Goal: Task Accomplishment & Management: Manage account settings

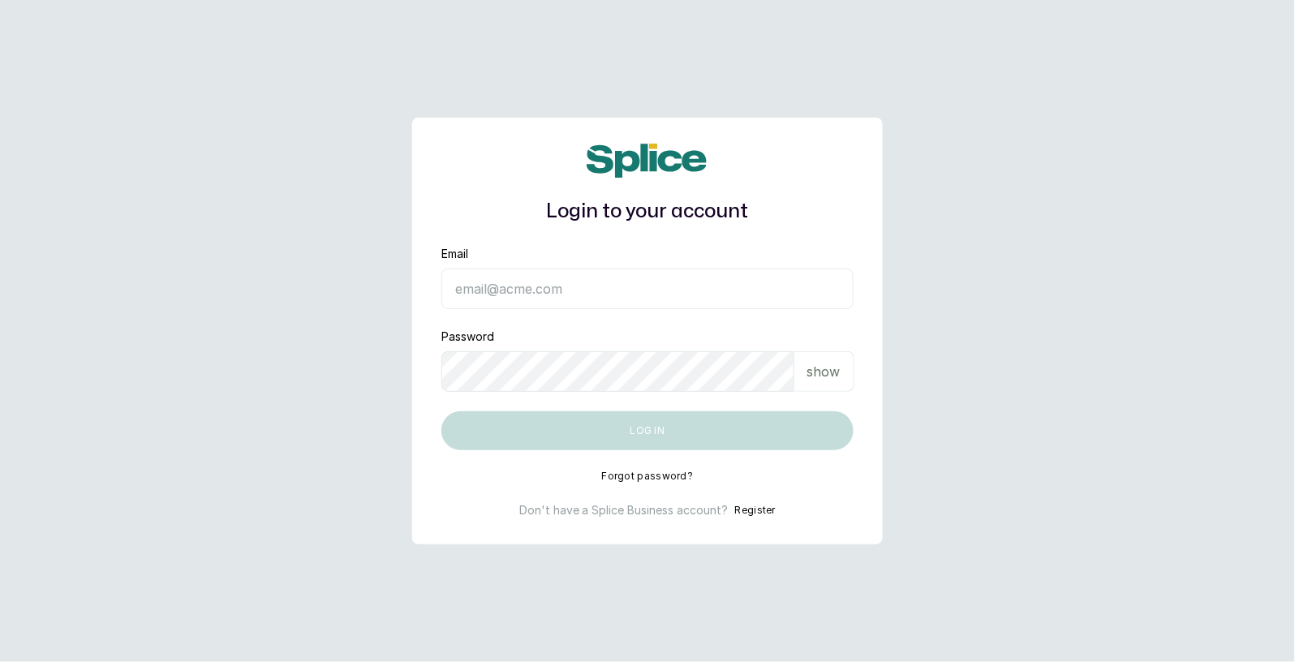
type input "[EMAIL_ADDRESS][DOMAIN_NAME]"
click at [628, 445] on button "Log in" at bounding box center [647, 430] width 412 height 39
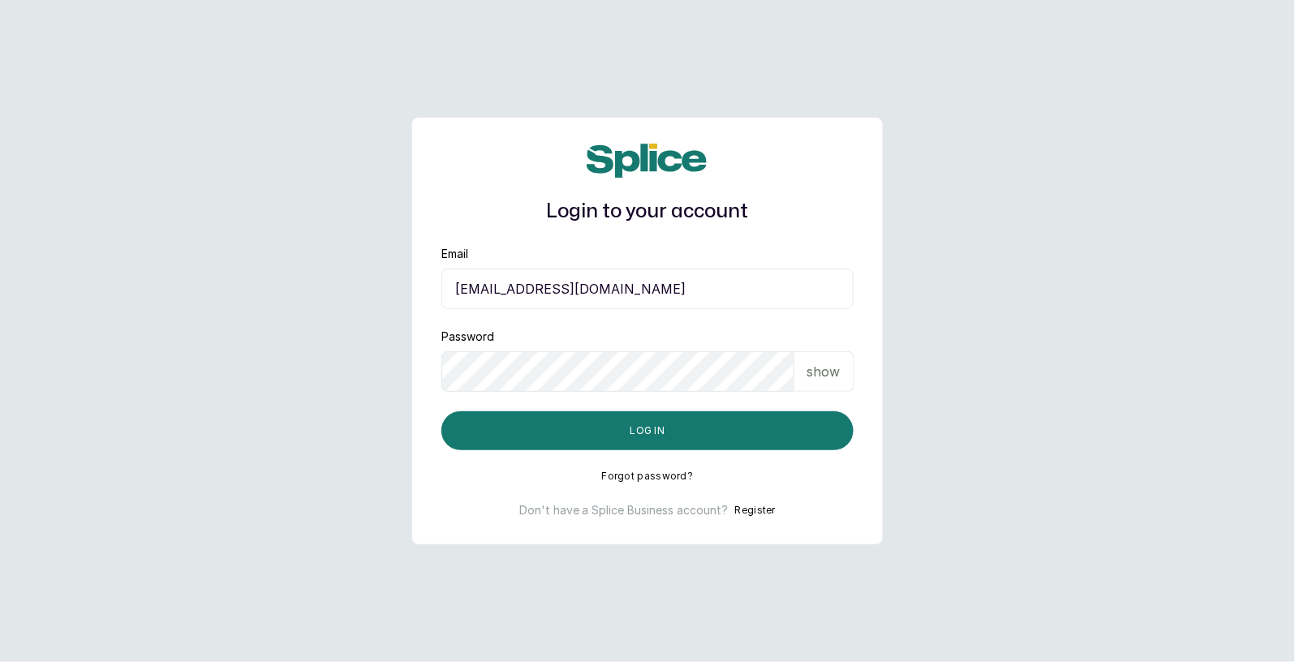
click at [1055, 220] on main "Login to your account Email [EMAIL_ADDRESS][DOMAIN_NAME] Password show Log in F…" at bounding box center [647, 331] width 1295 height 662
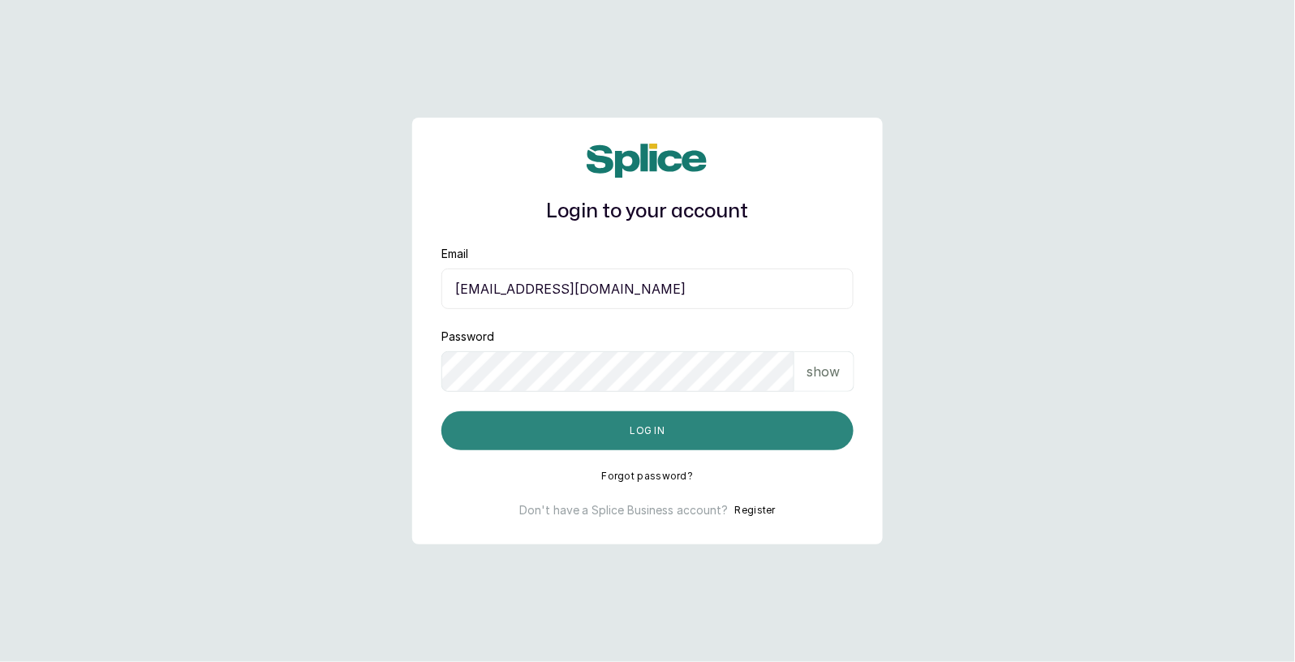
click at [676, 428] on button "Log in" at bounding box center [647, 430] width 412 height 39
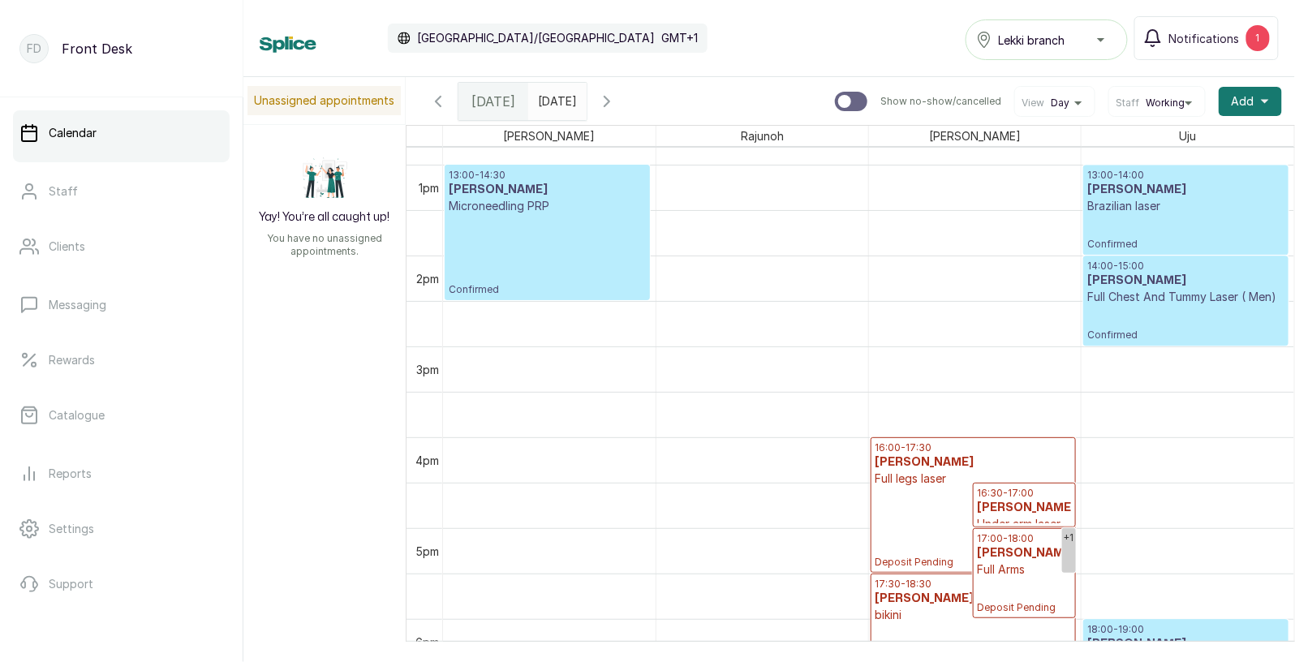
scroll to position [1004, 0]
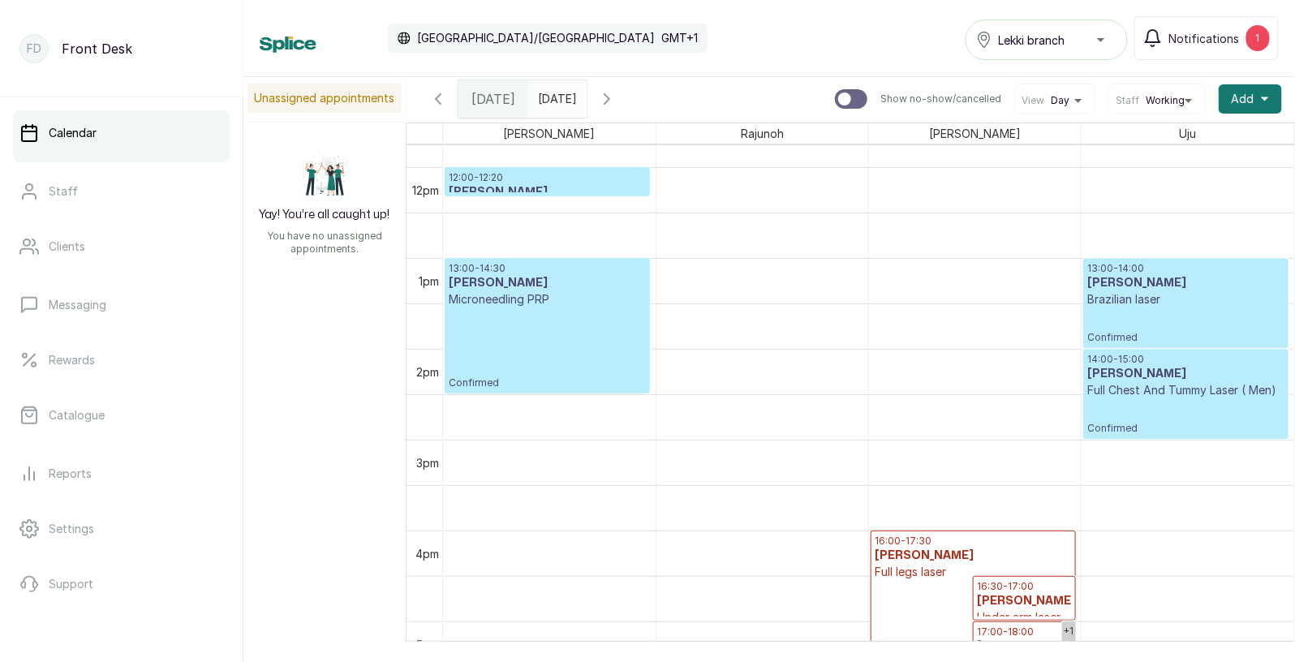
click at [569, 108] on div at bounding box center [557, 94] width 58 height 29
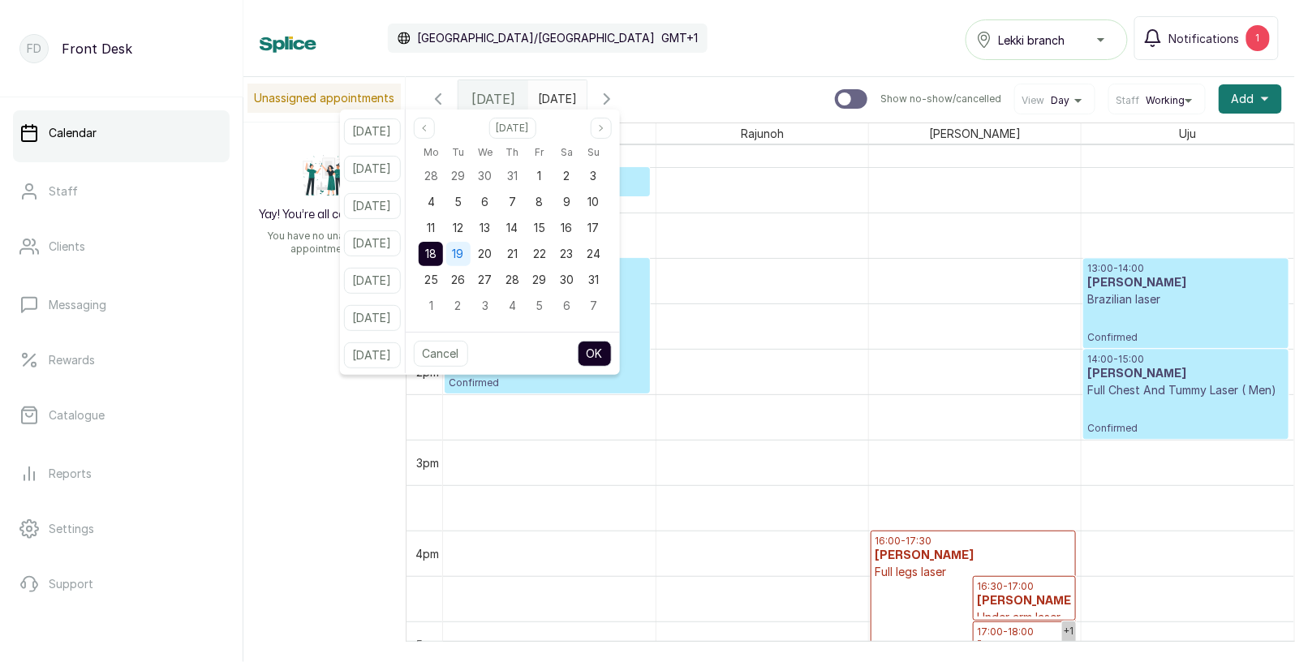
click at [464, 251] on span "19" at bounding box center [458, 254] width 11 height 14
click at [612, 359] on button "OK" at bounding box center [595, 354] width 34 height 26
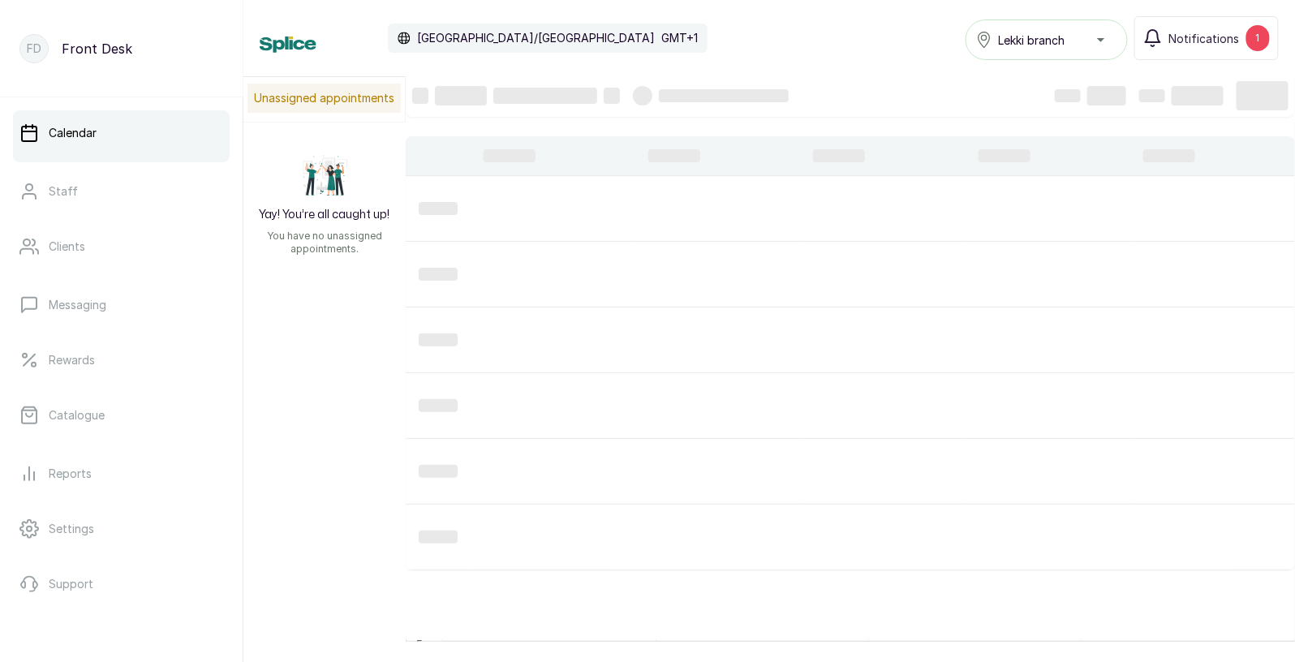
type input "19/08/2025"
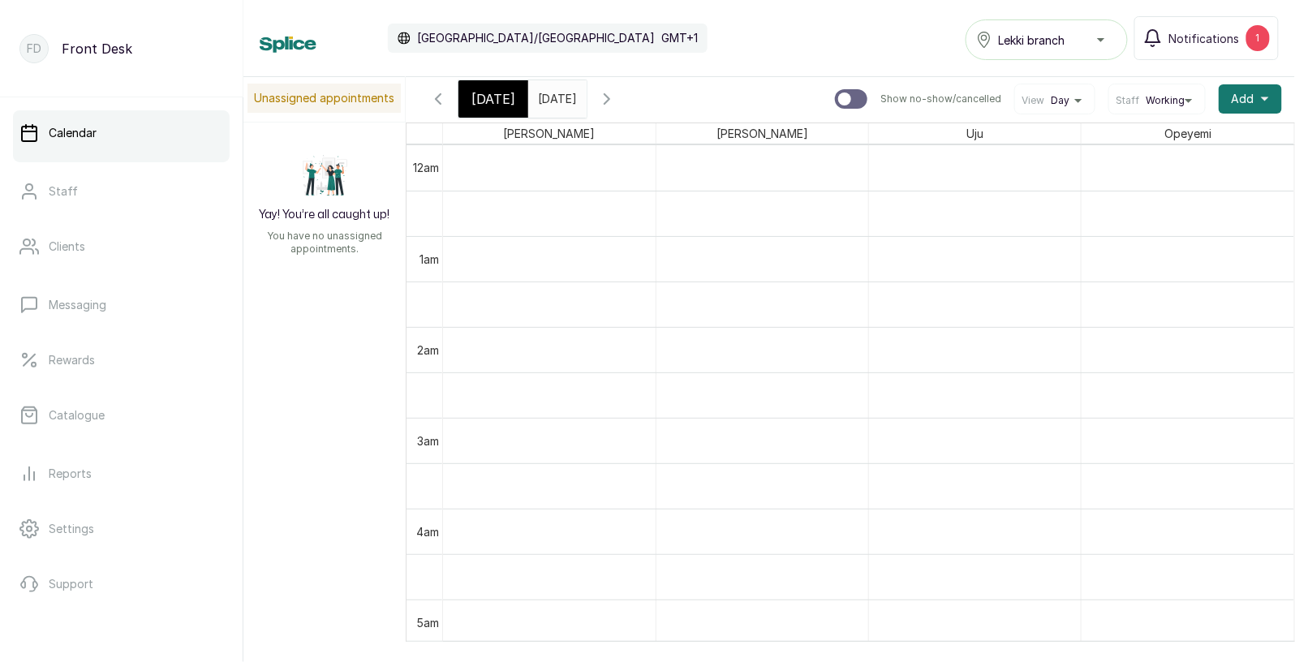
click at [555, 105] on input "19/08/2025" at bounding box center [542, 95] width 26 height 28
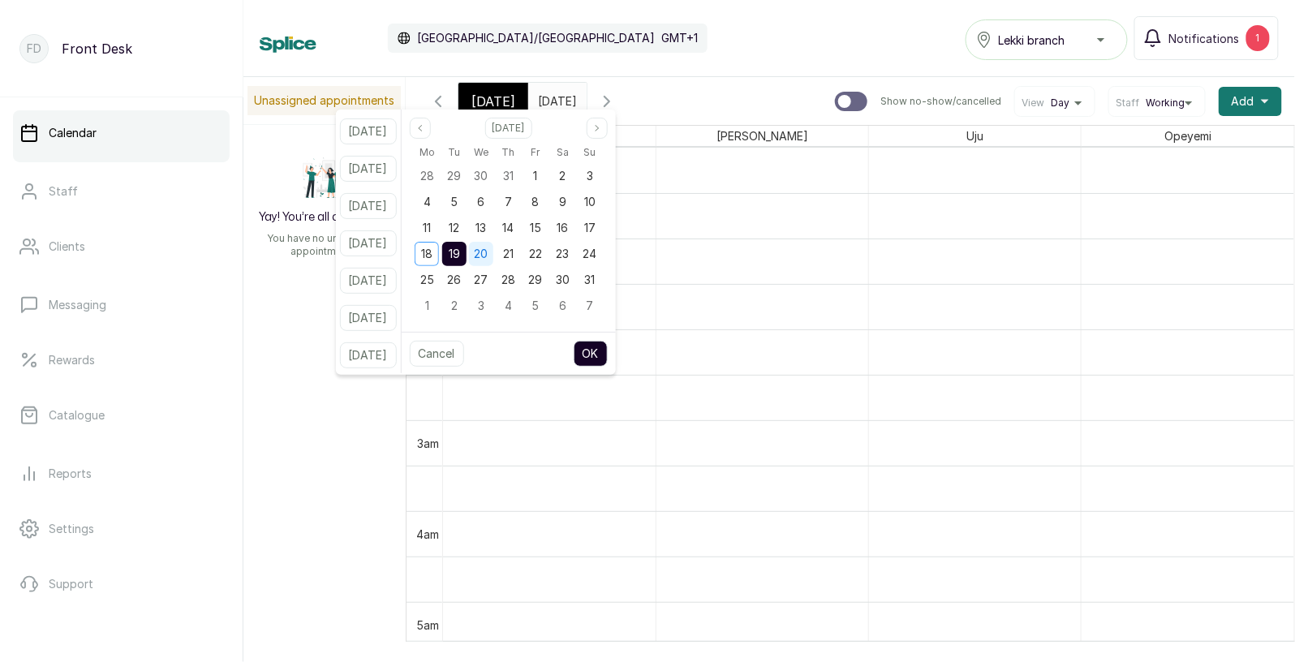
click at [489, 260] on span "20" at bounding box center [482, 254] width 14 height 14
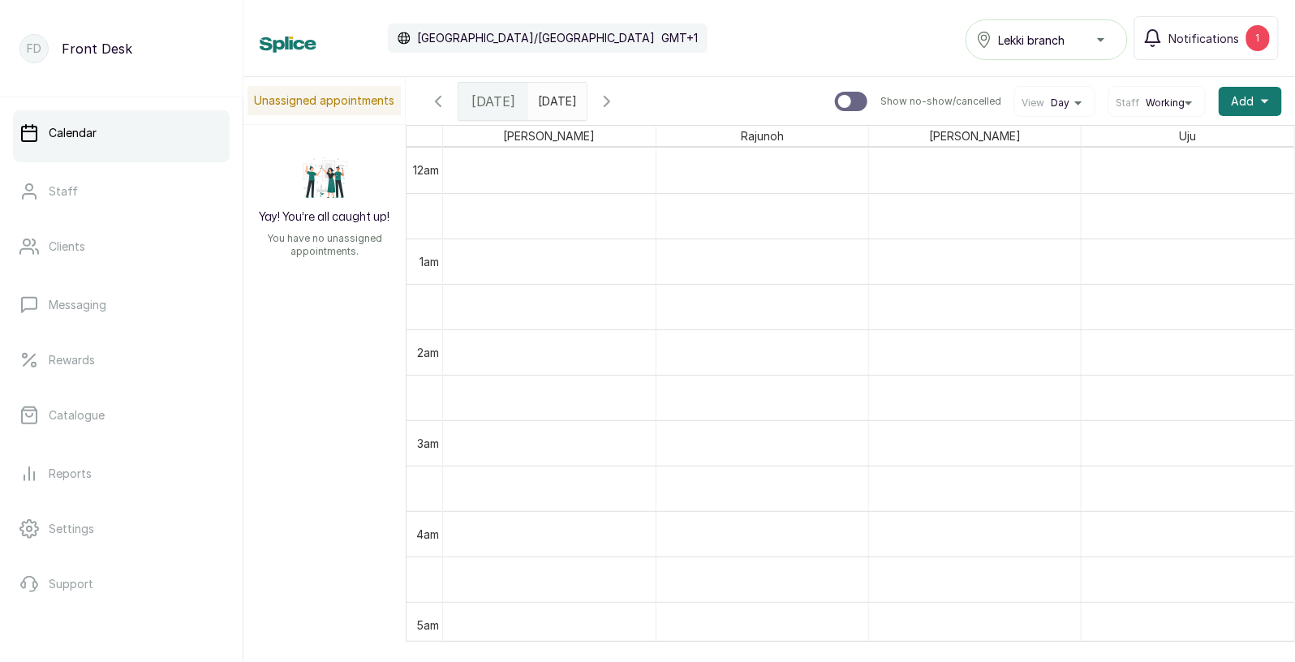
type input "dd/MM/yyyy"
click at [555, 101] on input "dd/MM/yyyy" at bounding box center [542, 98] width 26 height 28
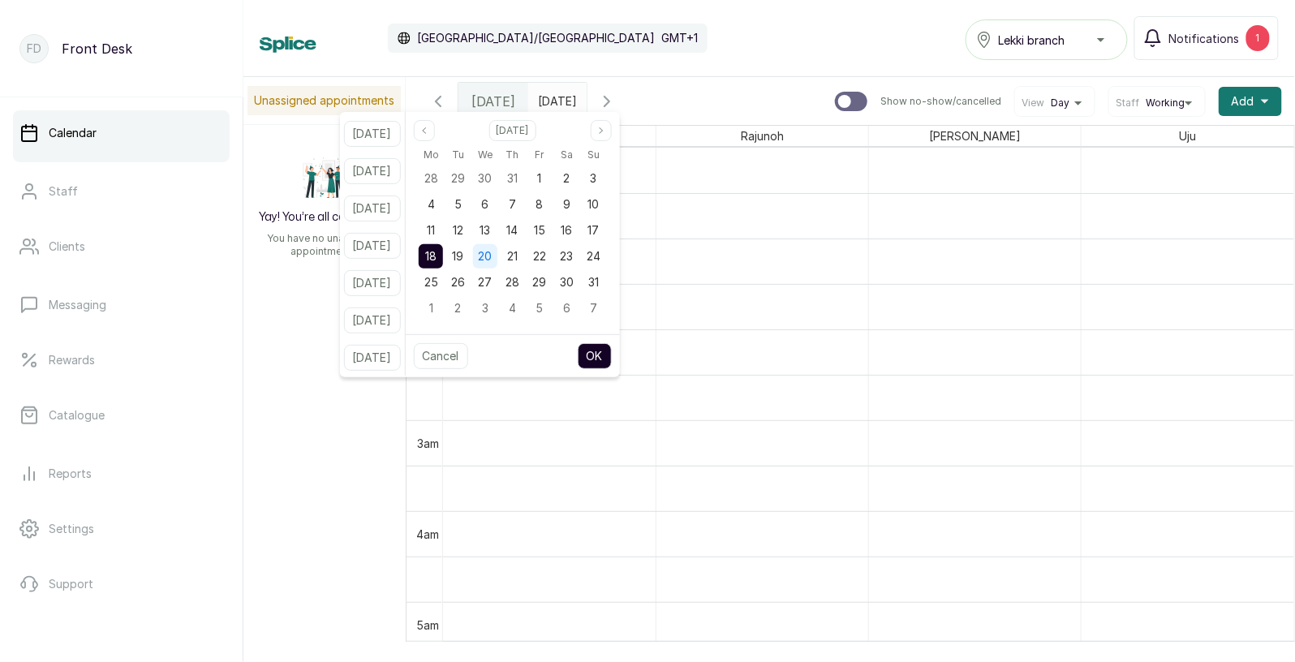
click at [497, 264] on div "20" at bounding box center [485, 256] width 24 height 24
click at [612, 359] on button "OK" at bounding box center [595, 356] width 34 height 26
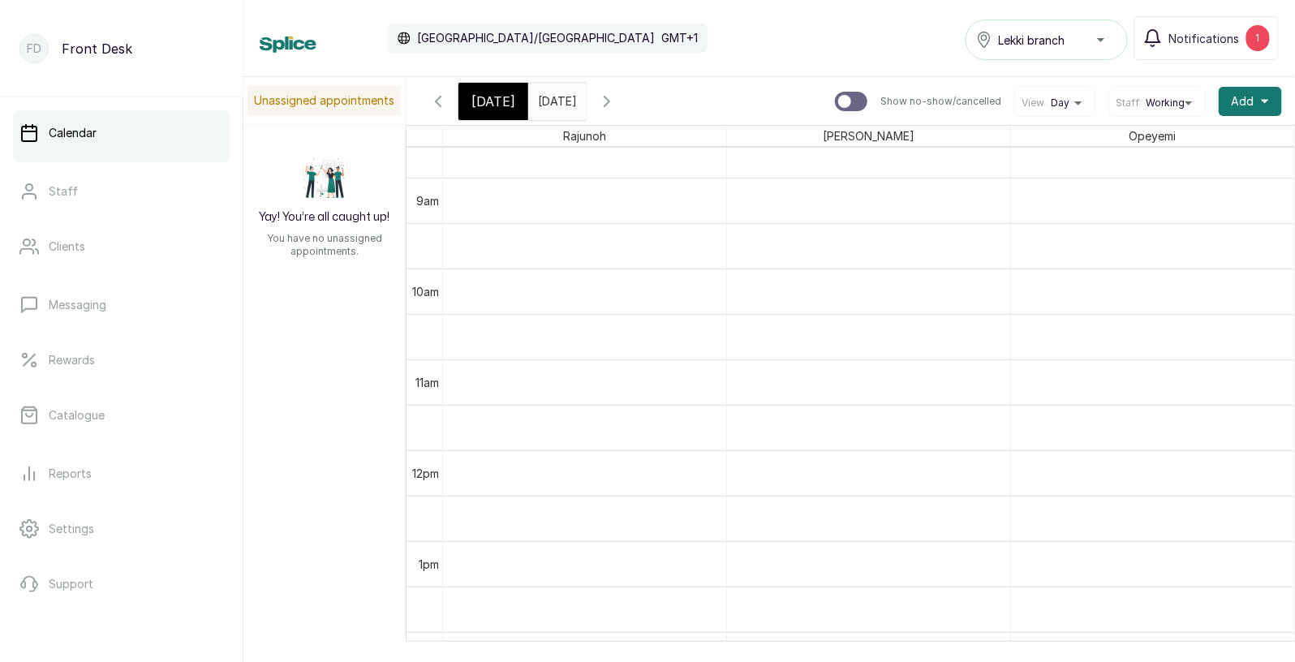
scroll to position [846, 0]
click at [555, 104] on input "20/08/2025" at bounding box center [542, 98] width 26 height 28
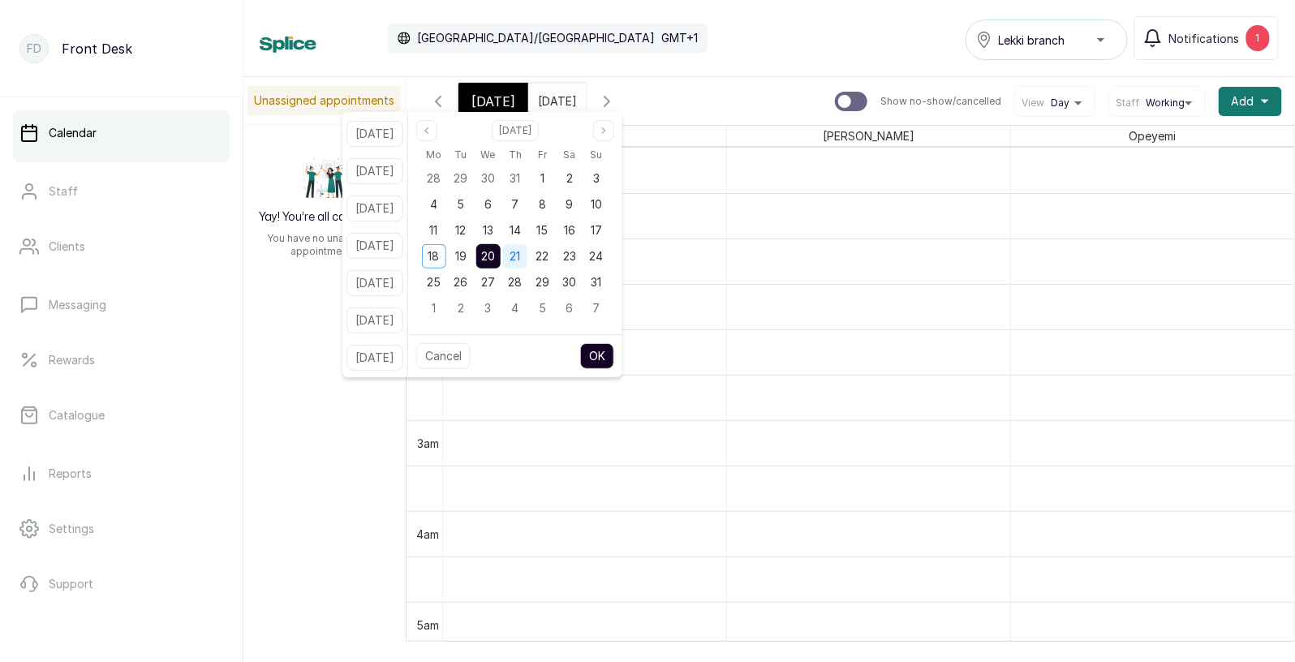
click at [520, 256] on span "21" at bounding box center [515, 256] width 11 height 14
click at [614, 355] on button "OK" at bounding box center [597, 356] width 34 height 26
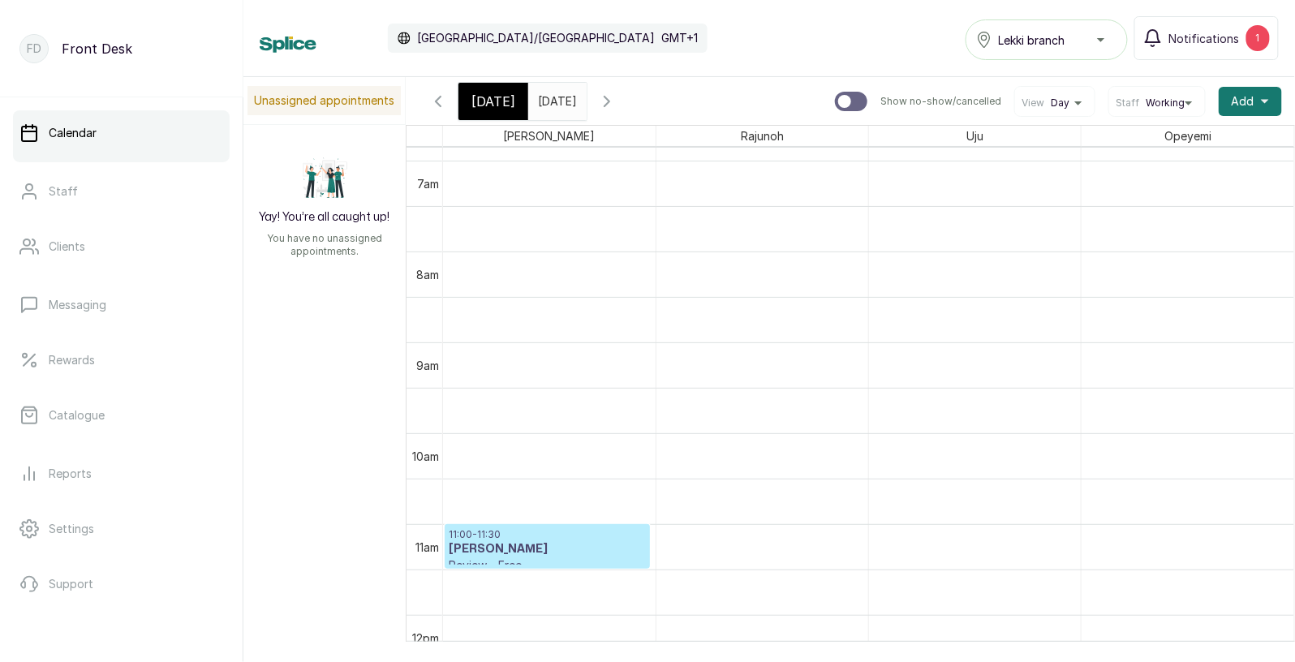
click at [550, 106] on input "21/08/2025" at bounding box center [542, 98] width 26 height 28
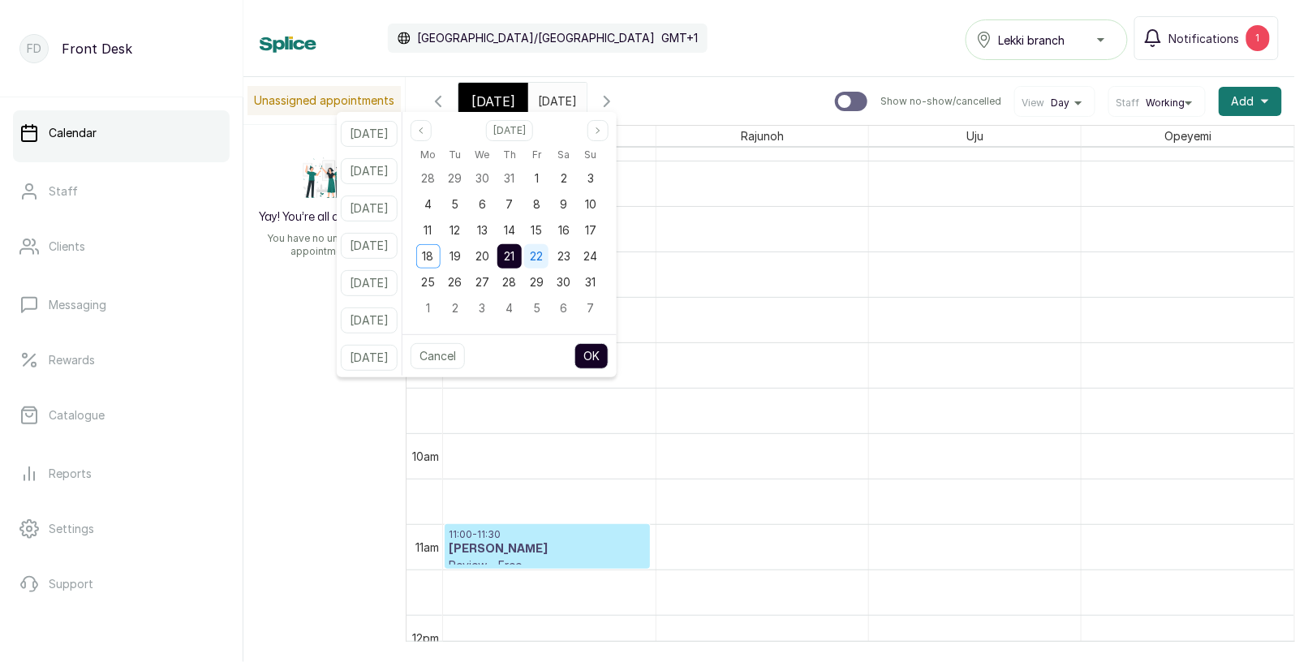
click at [543, 254] on span "22" at bounding box center [536, 256] width 13 height 14
click at [609, 361] on button "OK" at bounding box center [592, 356] width 34 height 26
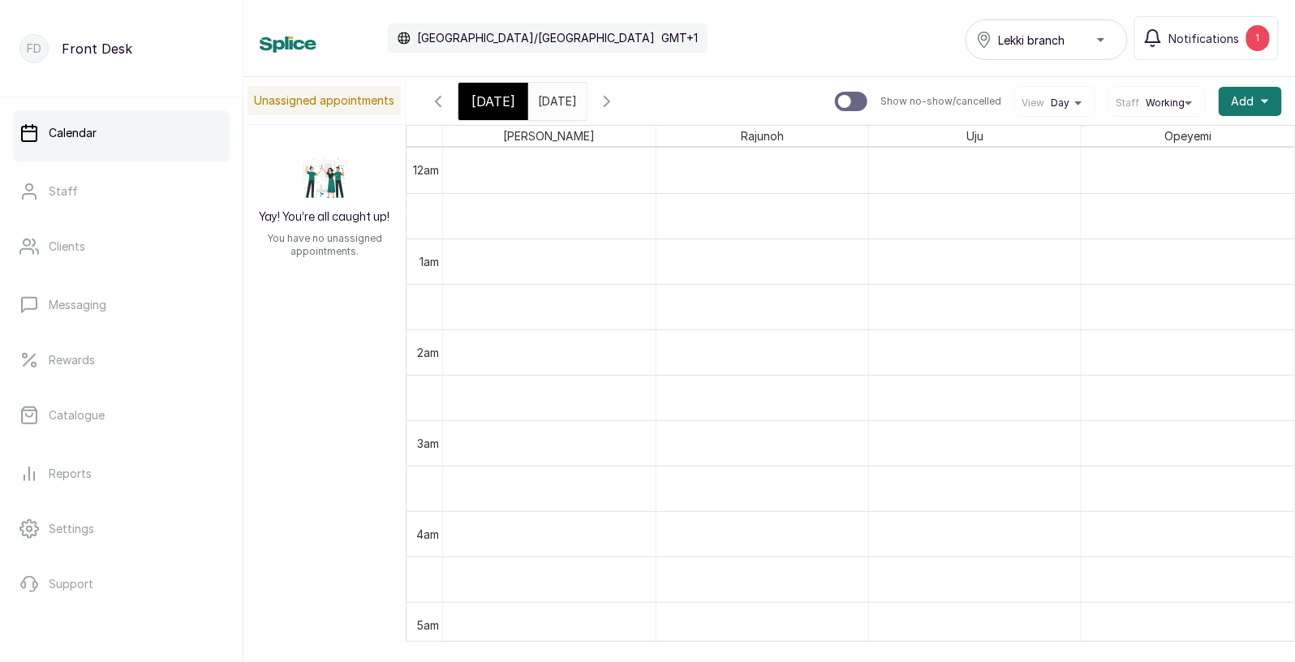
click at [555, 101] on input "22/08/2025" at bounding box center [542, 98] width 26 height 28
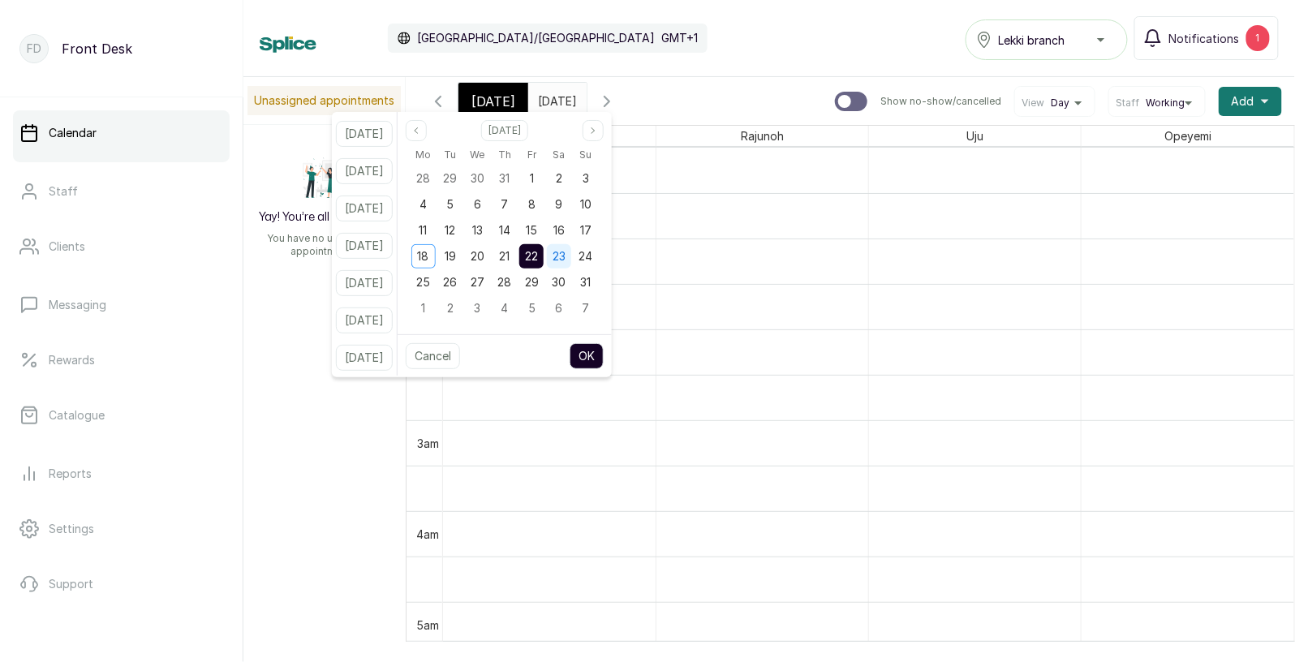
click at [571, 251] on div "23" at bounding box center [559, 256] width 24 height 24
click at [604, 361] on button "OK" at bounding box center [587, 356] width 34 height 26
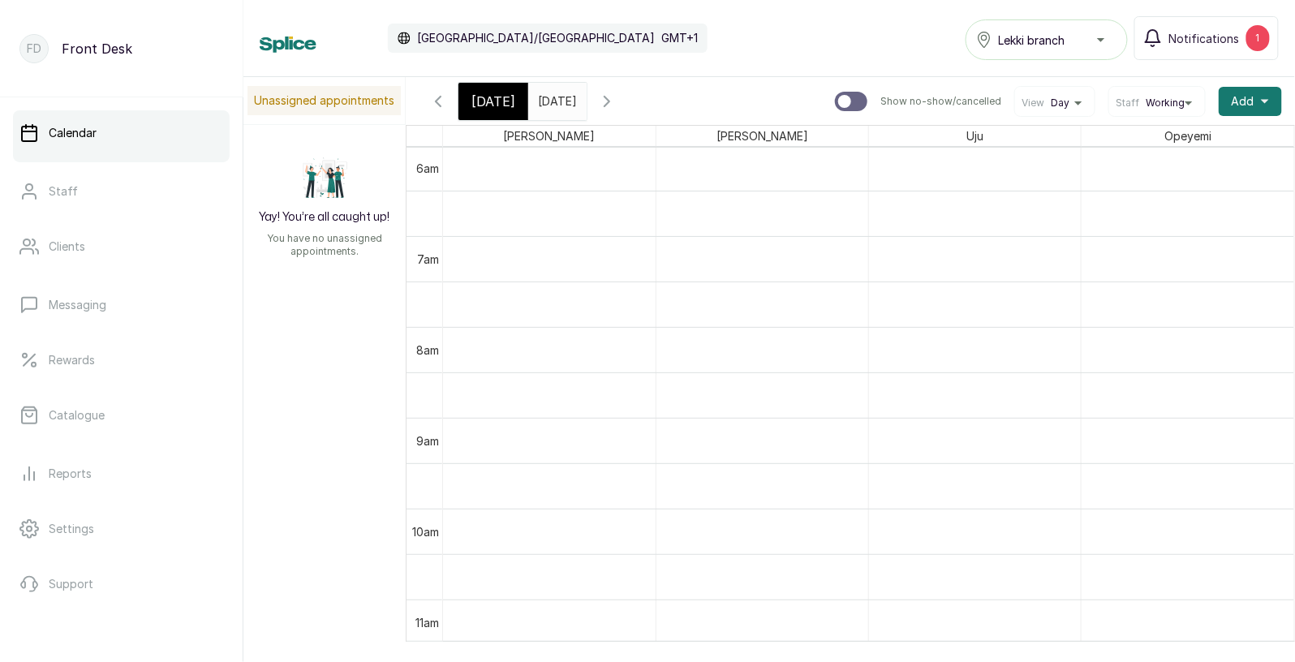
click at [555, 100] on input "23/08/2025" at bounding box center [542, 98] width 26 height 28
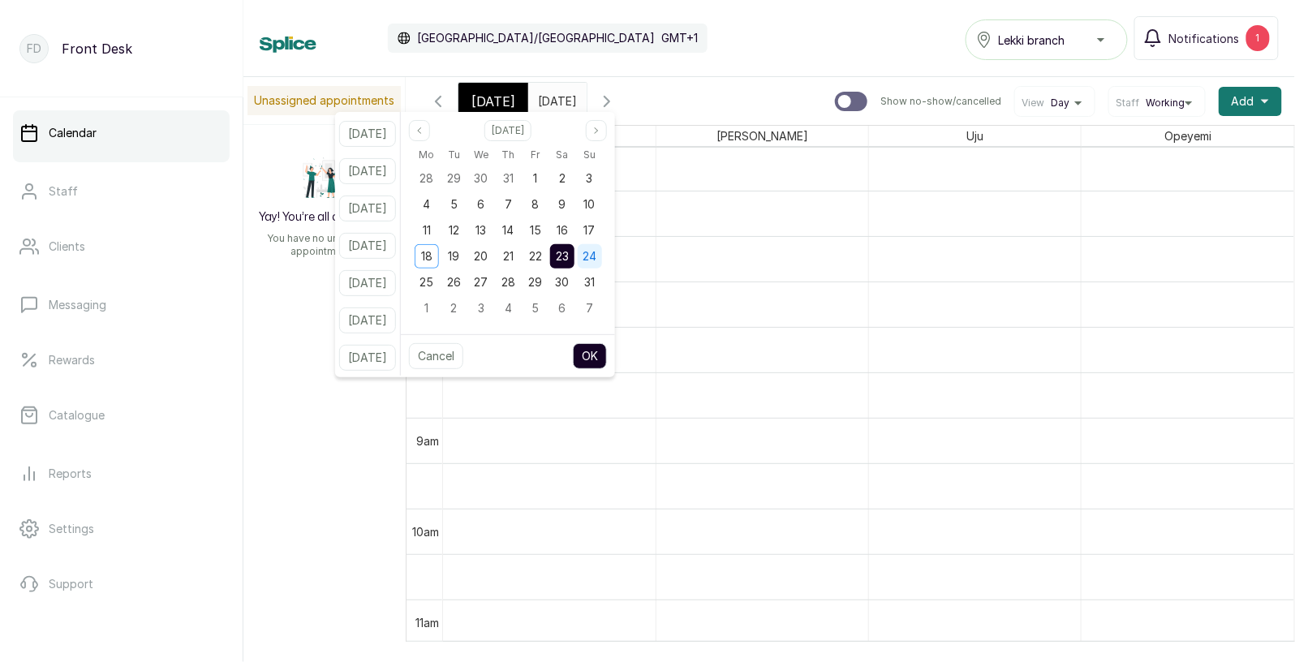
click at [596, 256] on span "24" at bounding box center [590, 256] width 14 height 14
click at [607, 361] on button "OK" at bounding box center [590, 356] width 34 height 26
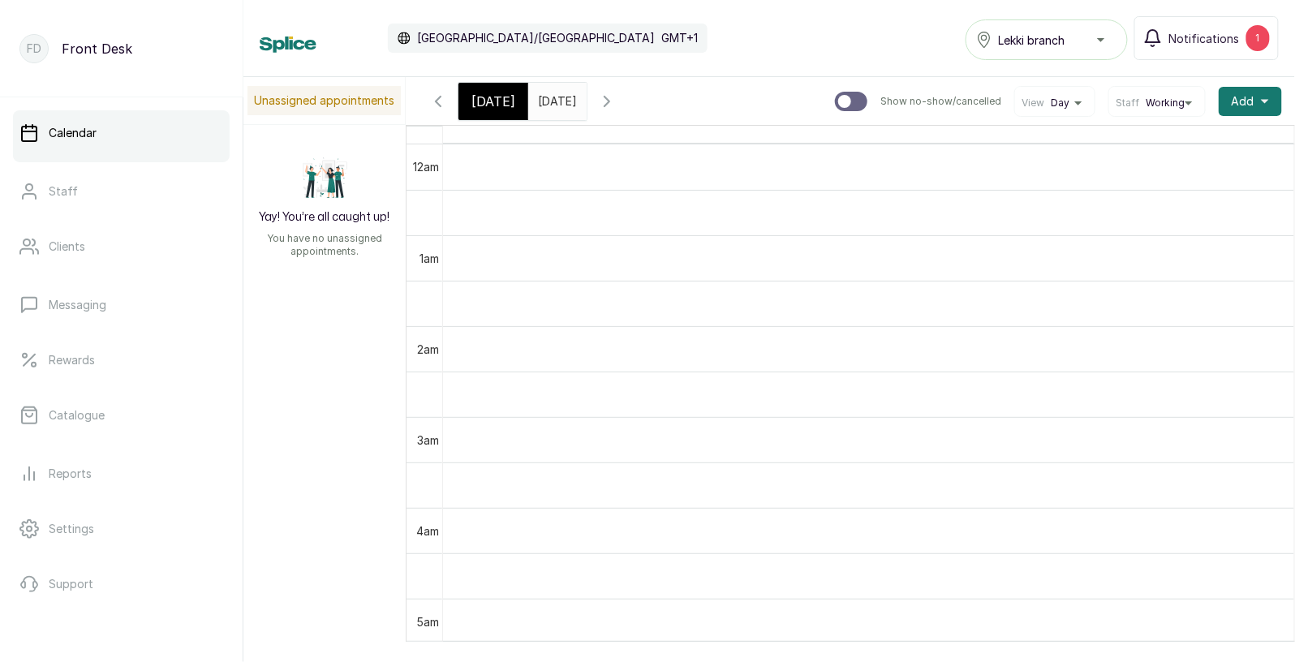
click at [555, 95] on input "24/08/2025" at bounding box center [542, 98] width 26 height 28
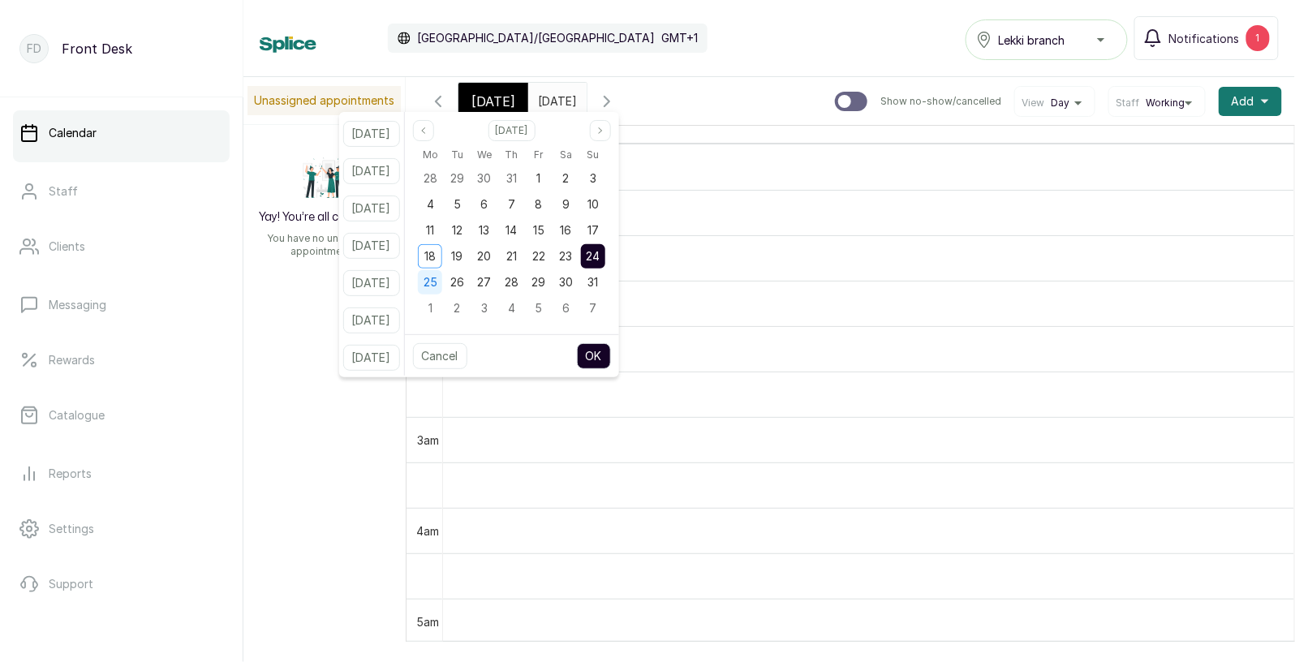
click at [442, 286] on div "25" at bounding box center [430, 282] width 24 height 24
click at [611, 357] on button "OK" at bounding box center [594, 356] width 34 height 26
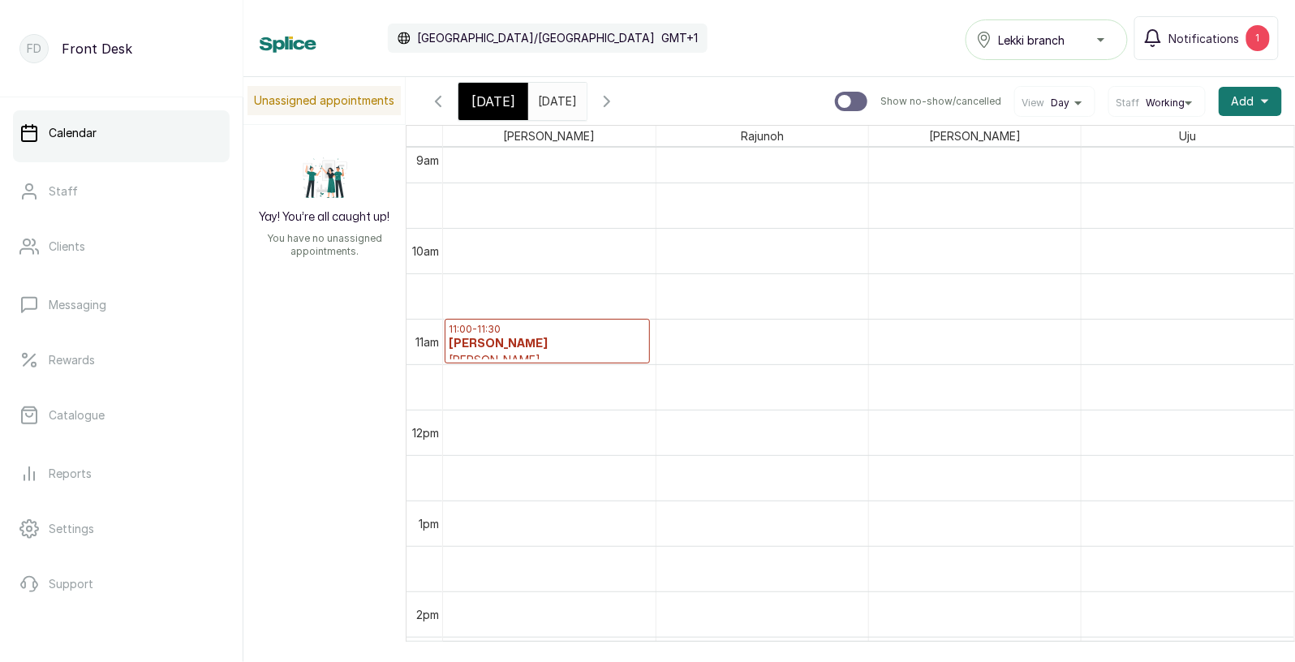
click at [555, 101] on input "25/08/2025" at bounding box center [542, 98] width 26 height 28
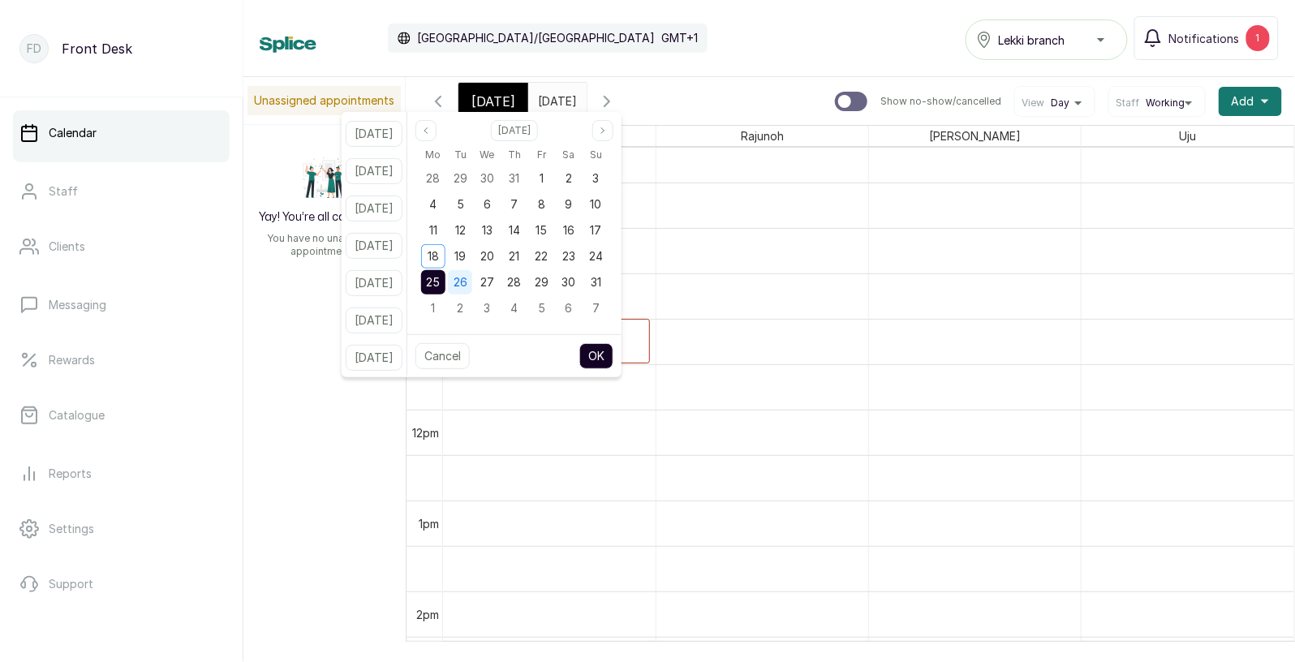
click at [467, 282] on span "26" at bounding box center [461, 282] width 14 height 14
click at [610, 364] on button "OK" at bounding box center [596, 356] width 34 height 26
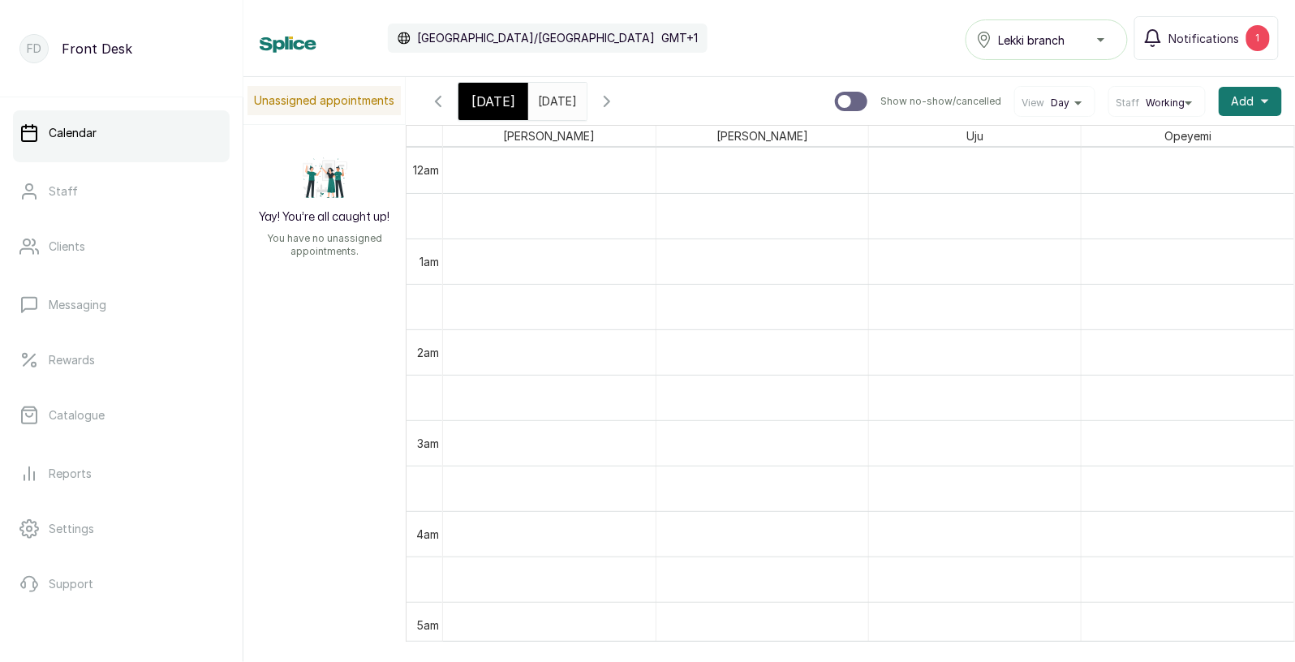
click at [553, 106] on input "26/08/2025" at bounding box center [542, 98] width 26 height 28
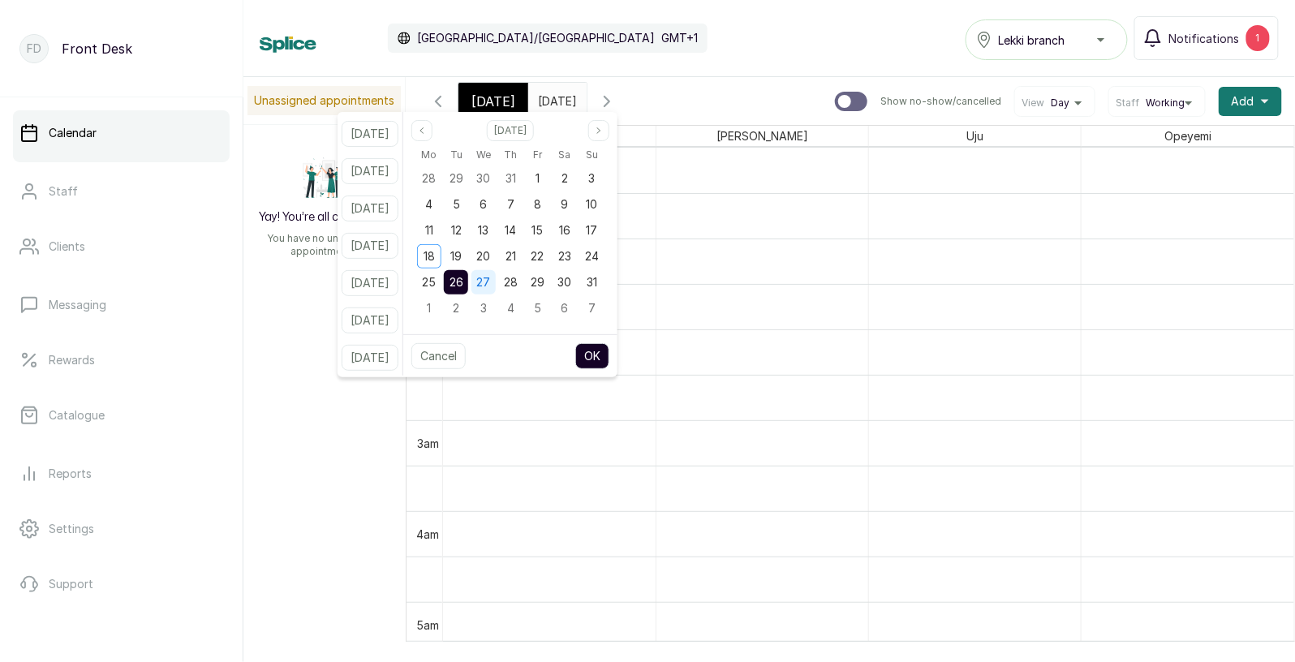
click at [490, 275] on span "27" at bounding box center [483, 282] width 14 height 14
click at [609, 366] on button "OK" at bounding box center [592, 356] width 34 height 26
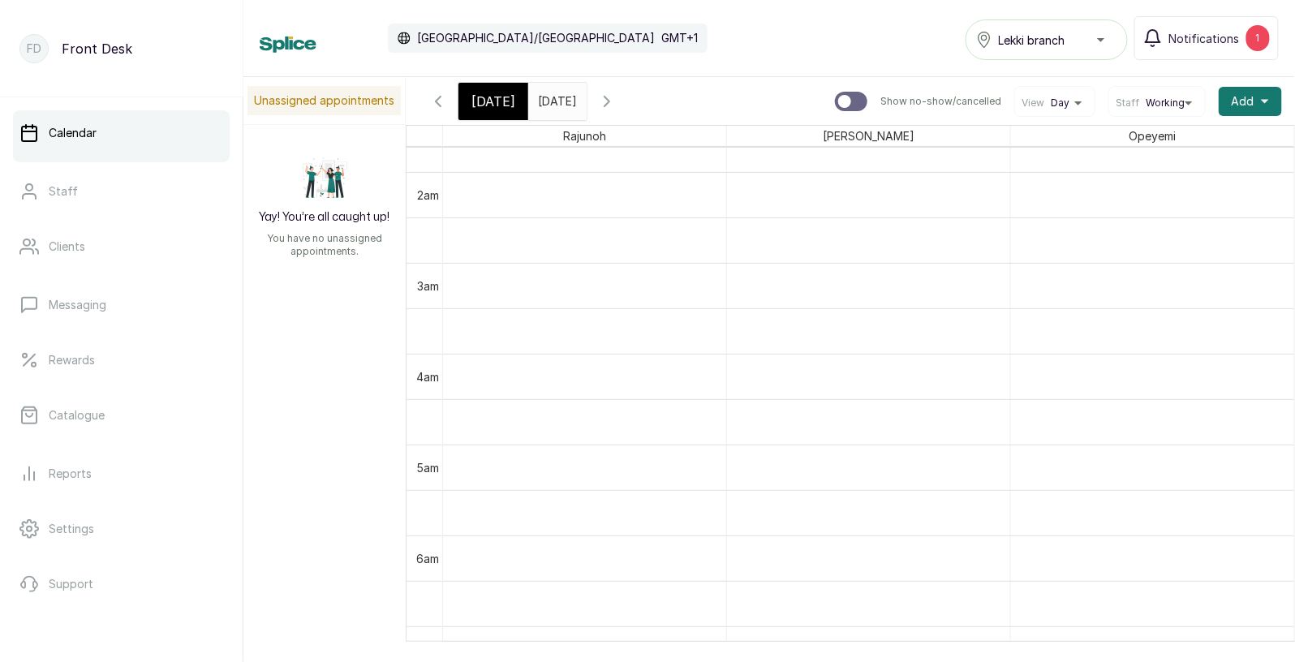
click at [555, 101] on input "27/08/2025" at bounding box center [542, 98] width 26 height 28
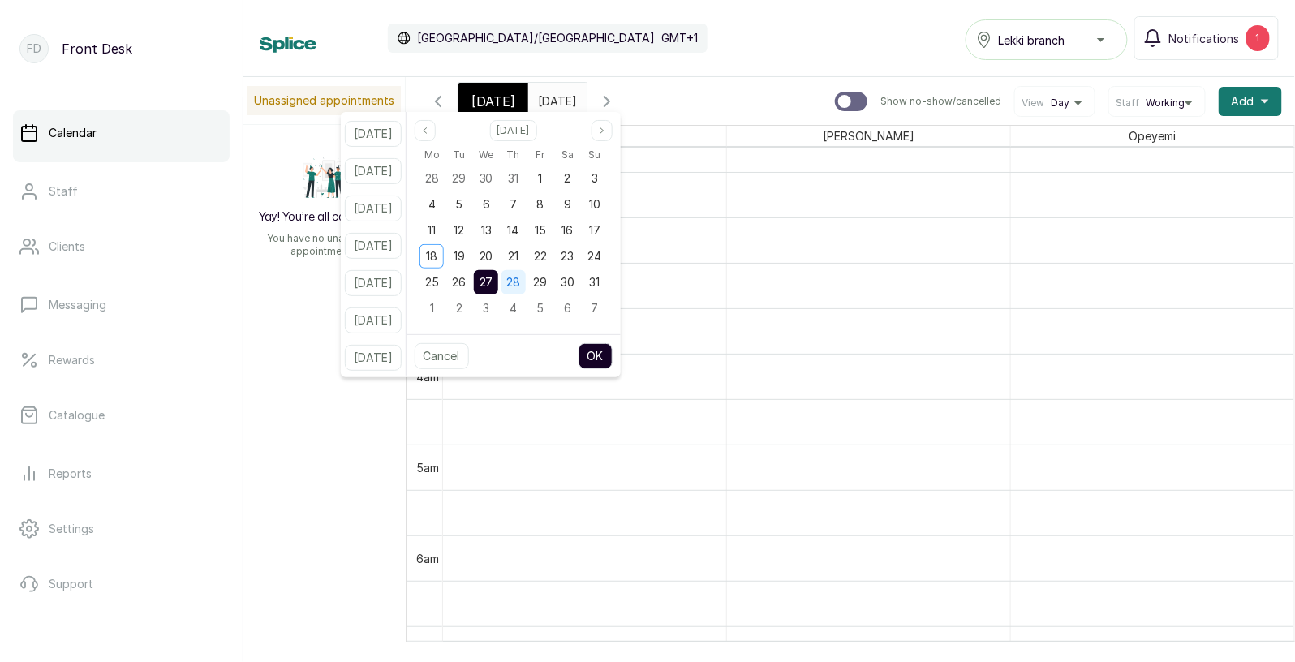
click at [520, 276] on span "28" at bounding box center [513, 282] width 14 height 14
click at [613, 356] on button "OK" at bounding box center [596, 356] width 34 height 26
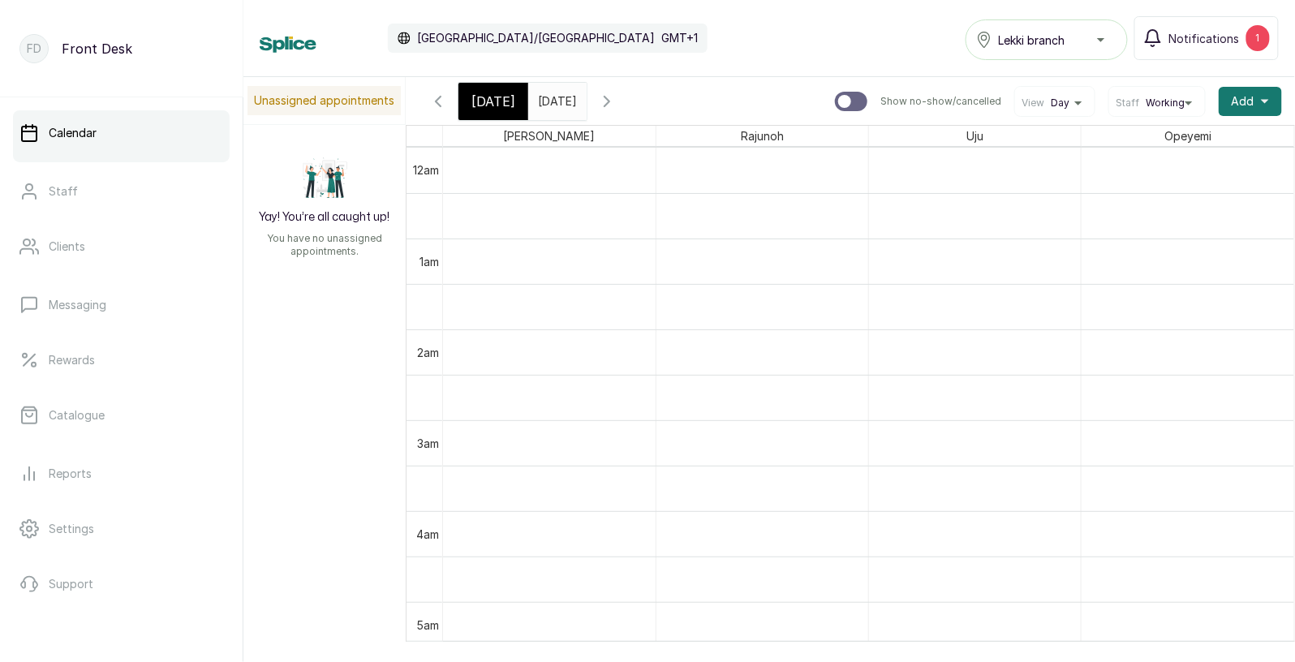
click at [555, 98] on input "28/08/2025" at bounding box center [542, 98] width 26 height 28
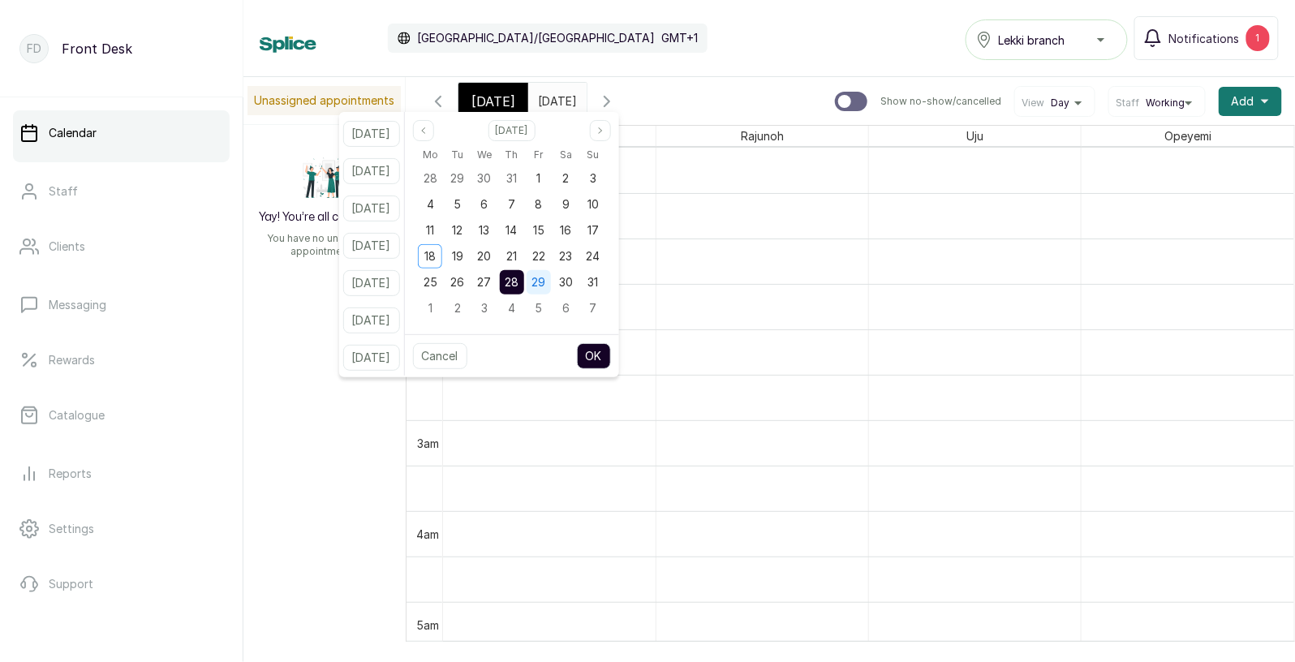
click at [546, 282] on span "29" at bounding box center [539, 282] width 14 height 14
click at [611, 355] on button "OK" at bounding box center [594, 356] width 34 height 26
type input "29/08/2025"
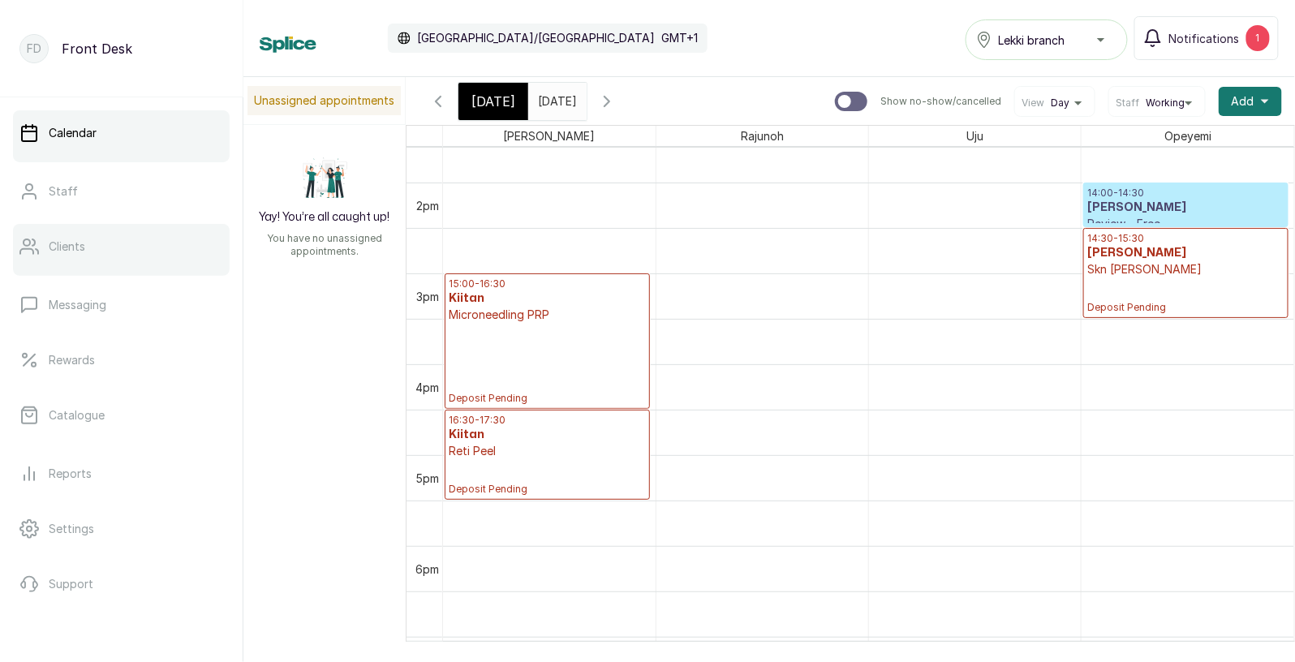
click at [67, 245] on p "Clients" at bounding box center [67, 247] width 37 height 16
